Goal: Task Accomplishment & Management: Manage account settings

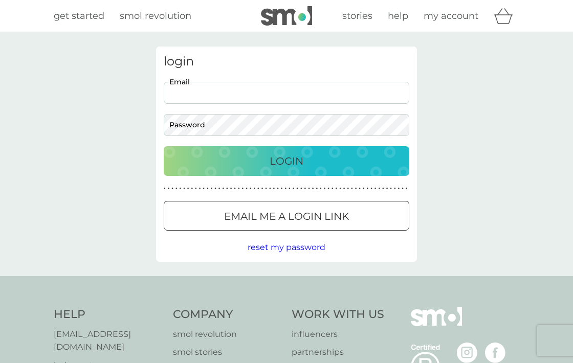
type input "[PERSON_NAME][EMAIL_ADDRESS][DOMAIN_NAME]"
click at [261, 166] on div "Login" at bounding box center [286, 161] width 225 height 16
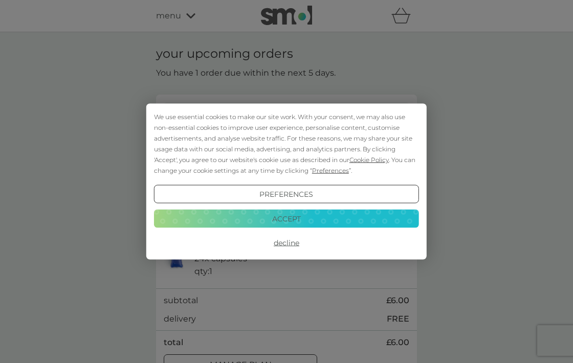
click at [285, 242] on button "Decline" at bounding box center [286, 243] width 265 height 18
click at [291, 242] on button "Decline" at bounding box center [286, 243] width 265 height 18
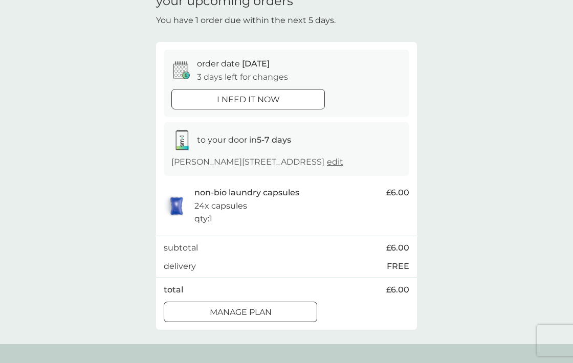
scroll to position [54, 0]
click at [250, 308] on div at bounding box center [240, 311] width 37 height 11
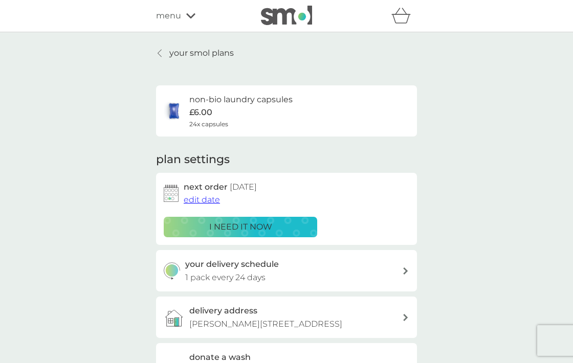
click at [211, 197] on span "edit date" at bounding box center [202, 200] width 36 height 10
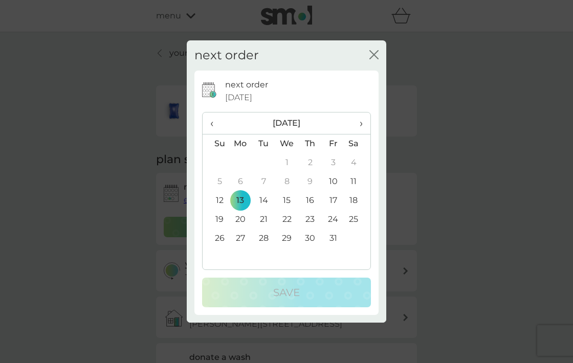
click at [240, 217] on td "20" at bounding box center [241, 219] width 24 height 19
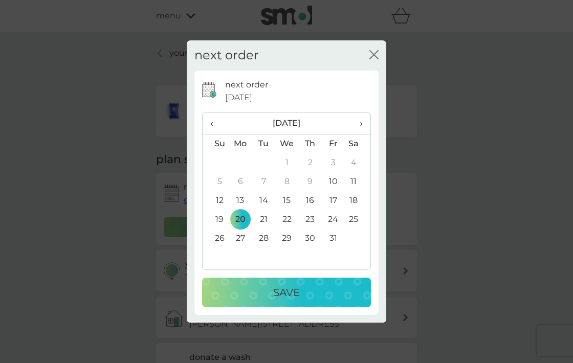
click at [281, 296] on p "Save" at bounding box center [286, 292] width 27 height 16
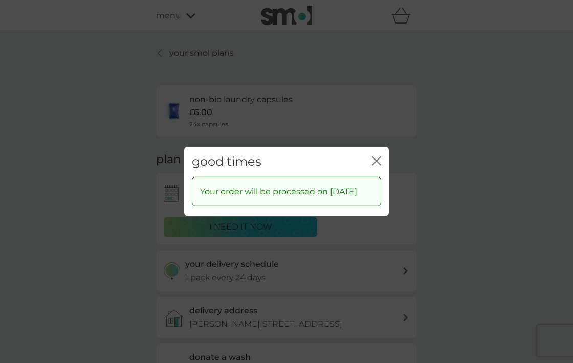
click at [379, 157] on icon "close" at bounding box center [379, 161] width 4 height 8
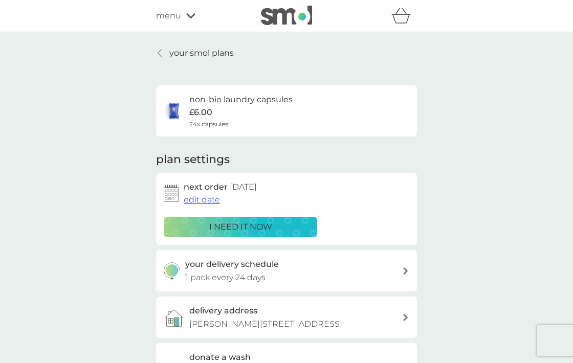
click at [178, 54] on p "your smol plans" at bounding box center [201, 53] width 64 height 13
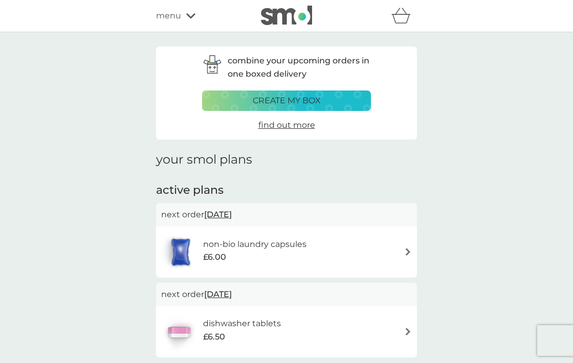
scroll to position [100, 0]
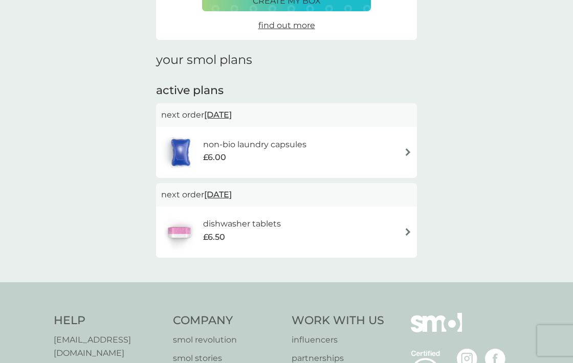
click at [407, 231] on img at bounding box center [408, 232] width 8 height 8
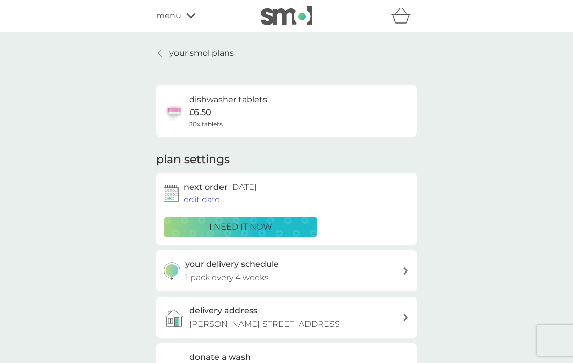
click at [214, 198] on span "edit date" at bounding box center [202, 200] width 36 height 10
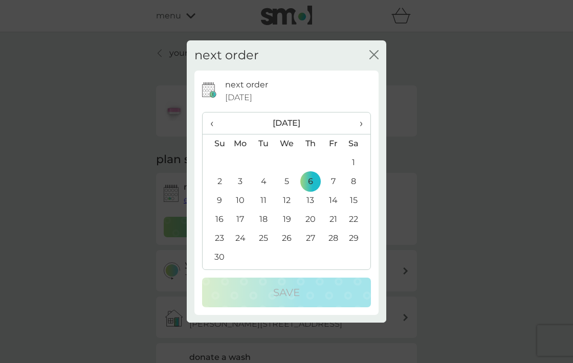
click at [213, 122] on span "‹" at bounding box center [215, 123] width 11 height 21
click at [220, 235] on td "26" at bounding box center [216, 238] width 26 height 19
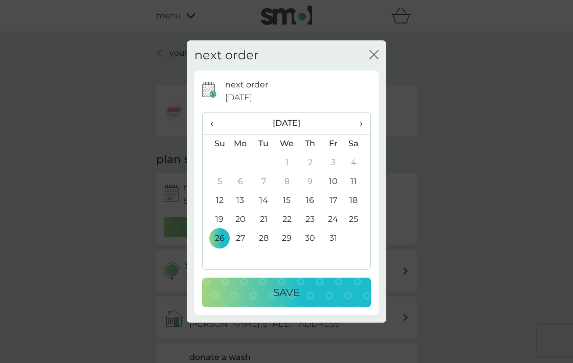
click at [289, 291] on p "Save" at bounding box center [286, 292] width 27 height 16
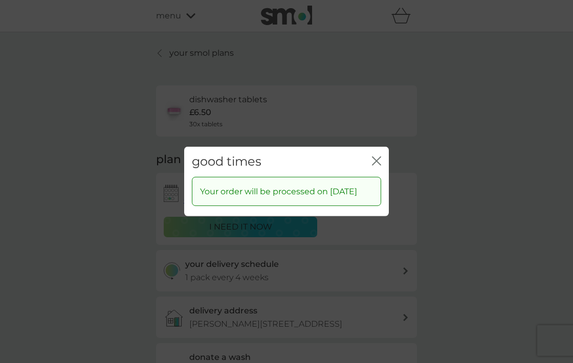
click at [377, 157] on icon "close" at bounding box center [376, 161] width 9 height 9
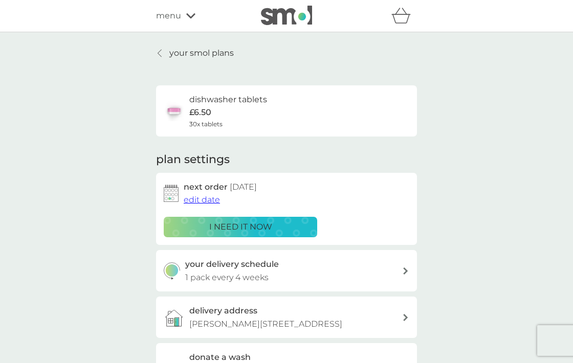
click at [191, 16] on icon at bounding box center [190, 15] width 9 height 5
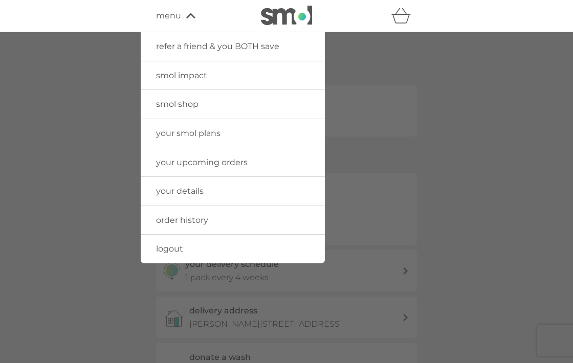
click at [172, 247] on span "logout" at bounding box center [169, 249] width 27 height 10
